Goal: Task Accomplishment & Management: Manage account settings

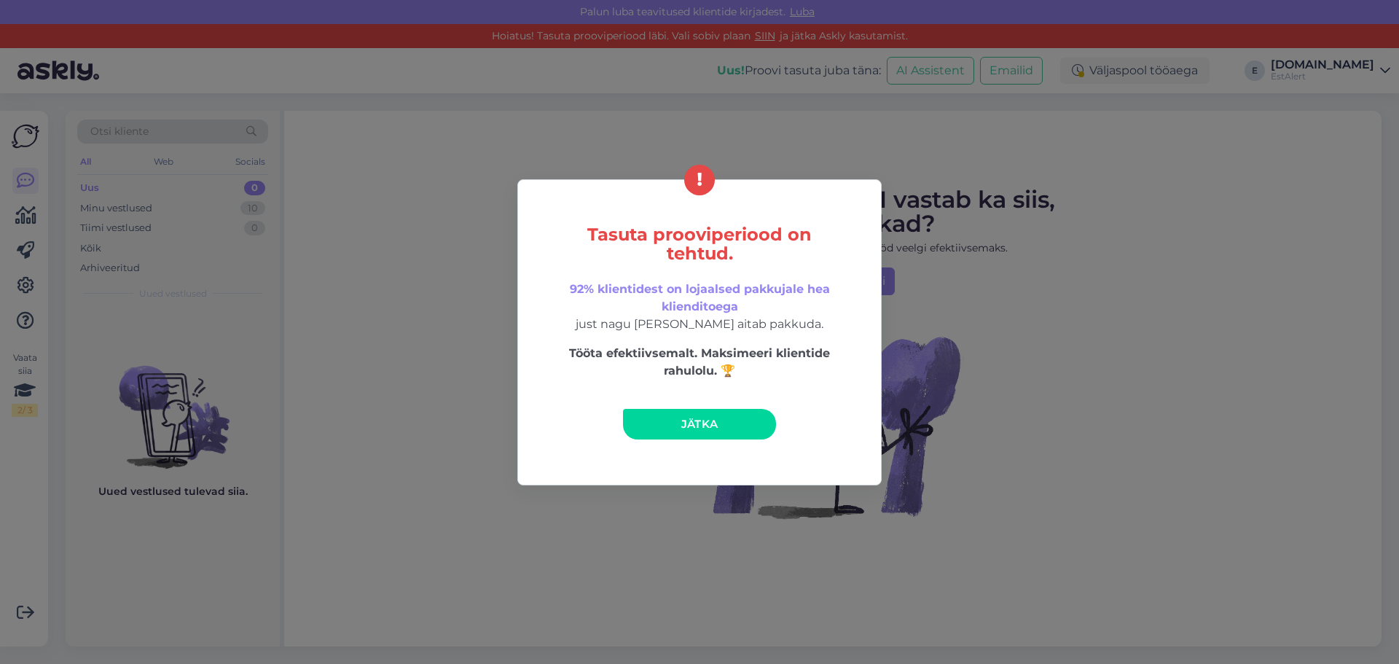
click at [695, 420] on span "Jätka" at bounding box center [699, 424] width 37 height 14
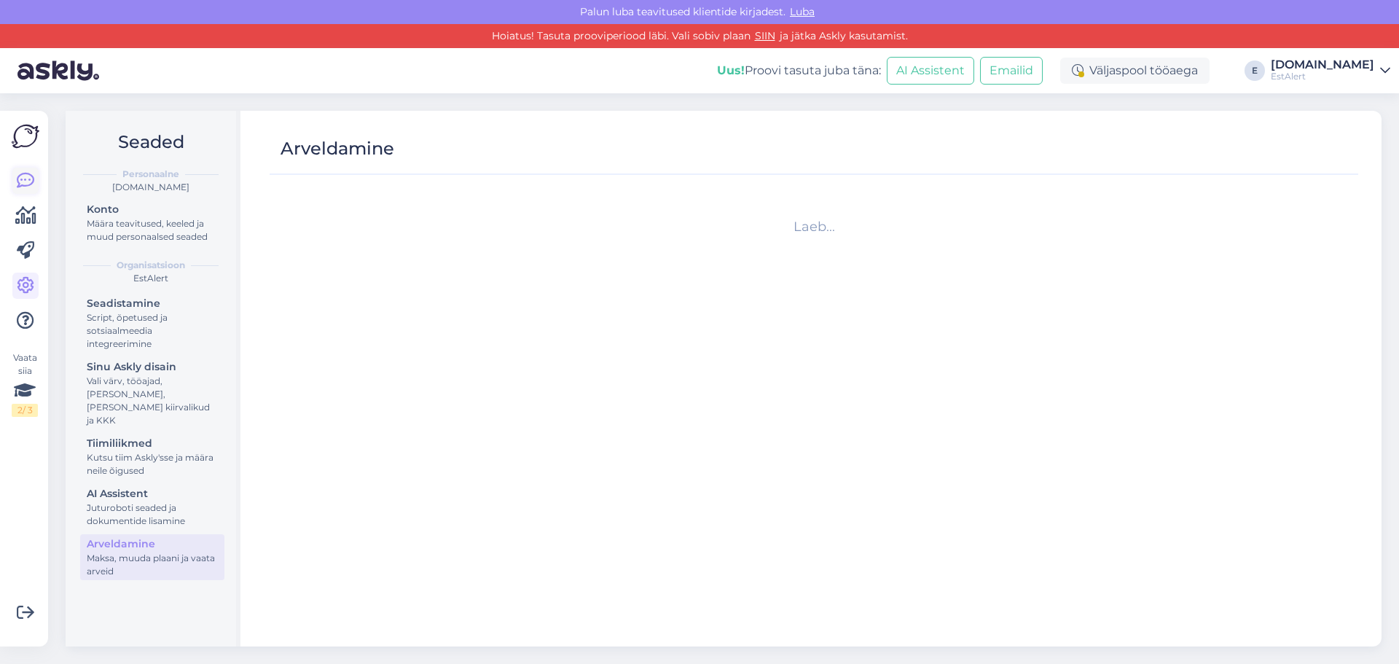
click at [15, 176] on link at bounding box center [25, 181] width 26 height 26
